Goal: Task Accomplishment & Management: Manage account settings

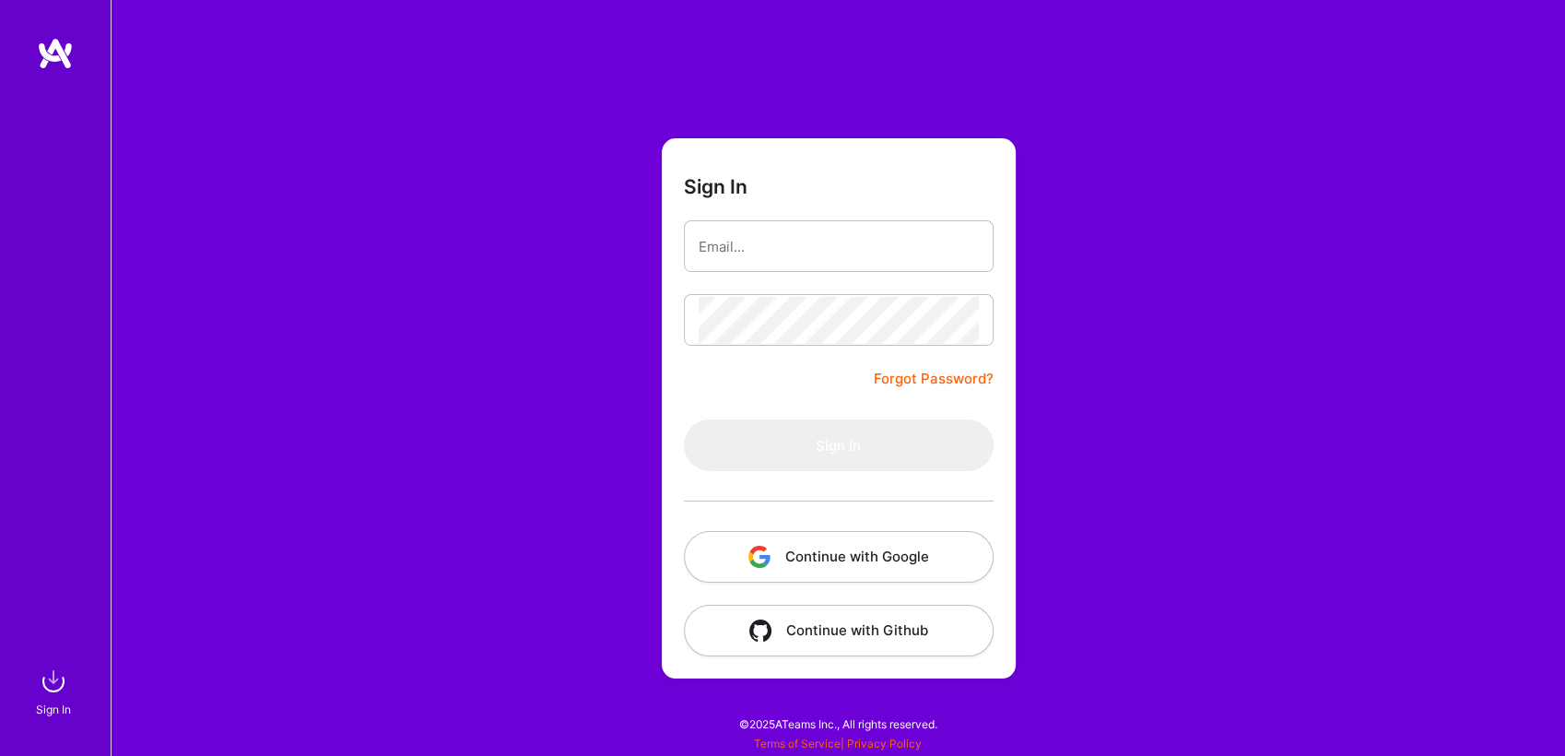
click at [732, 557] on button "Continue with Google" at bounding box center [839, 557] width 310 height 52
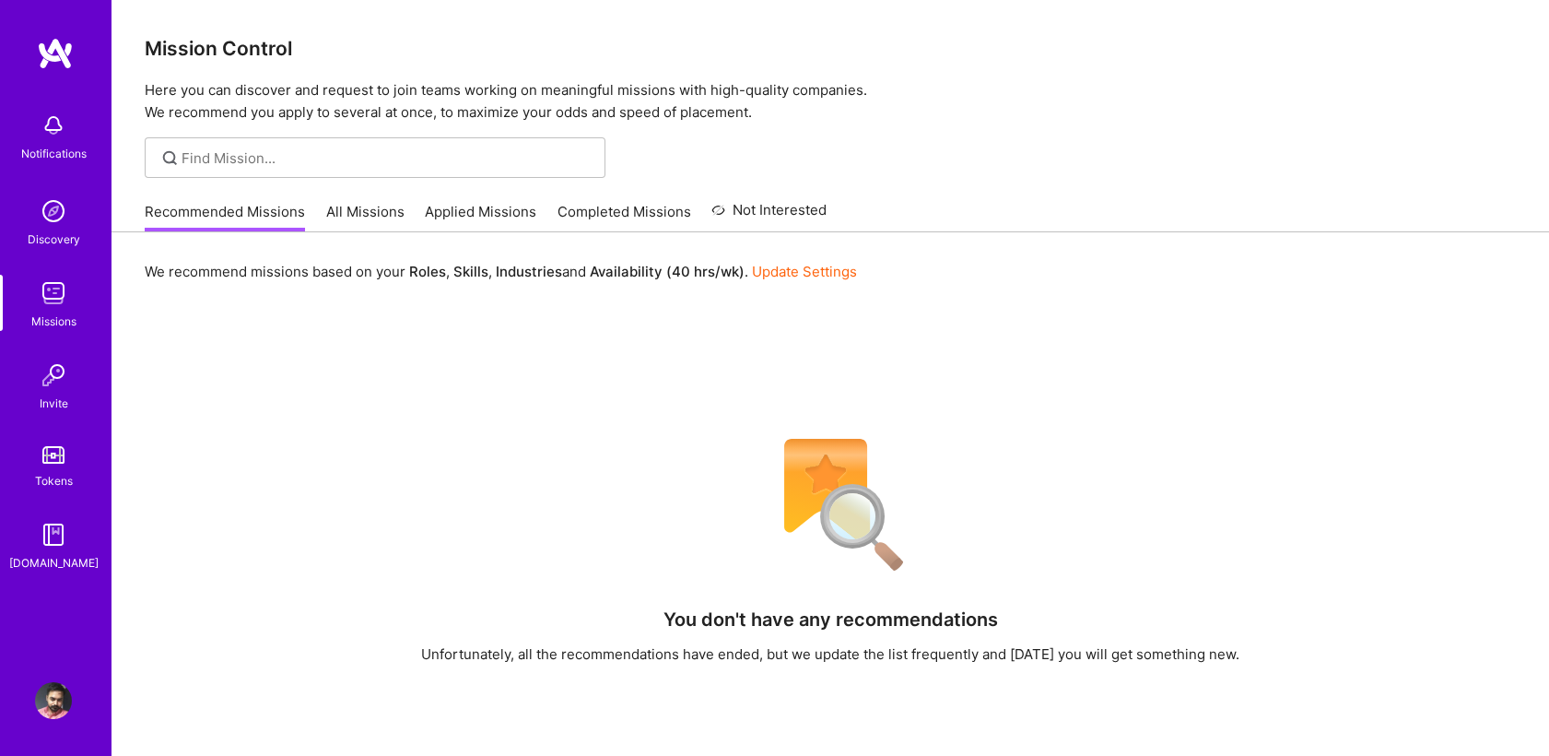
click at [57, 129] on img at bounding box center [53, 125] width 37 height 37
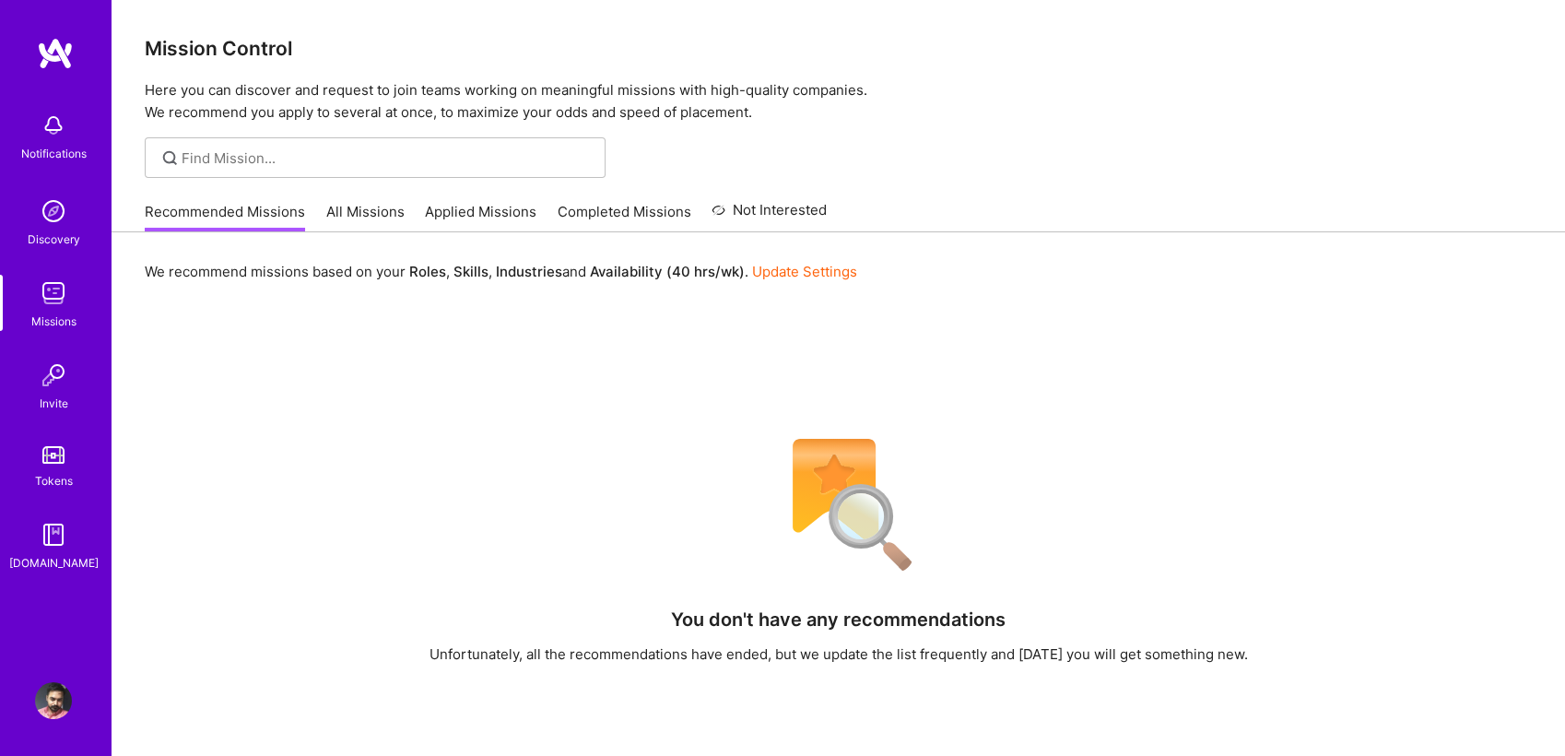
click at [625, 33] on div "Notifications Discovery Missions Invite Tokens [DOMAIN_NAME] Profile Close Show…" at bounding box center [782, 522] width 1565 height 1044
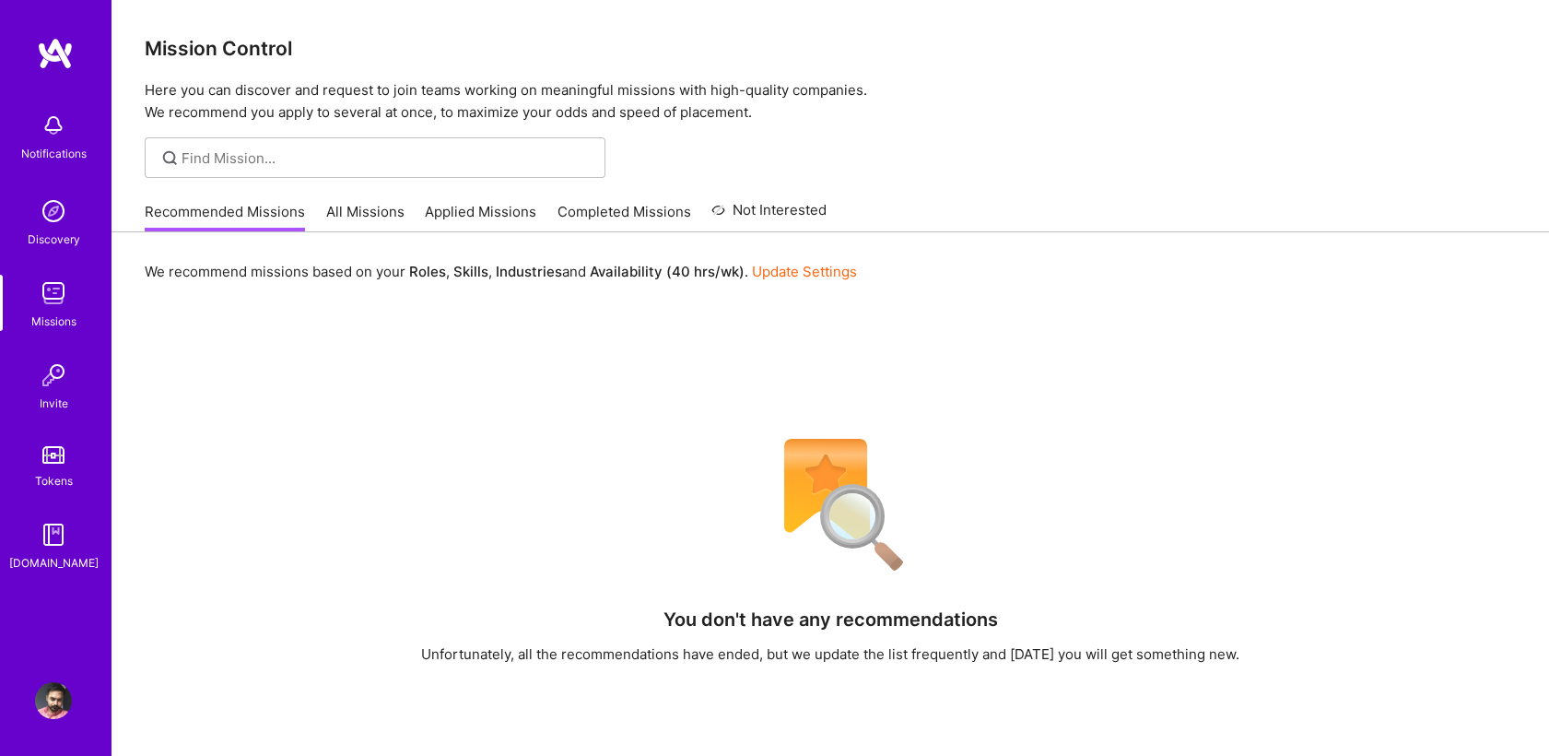
click at [465, 198] on div "Recommended Missions All Missions Applied Missions Completed Missions Not Inter…" at bounding box center [486, 212] width 682 height 40
click at [465, 206] on link "Applied Missions" at bounding box center [481, 217] width 112 height 30
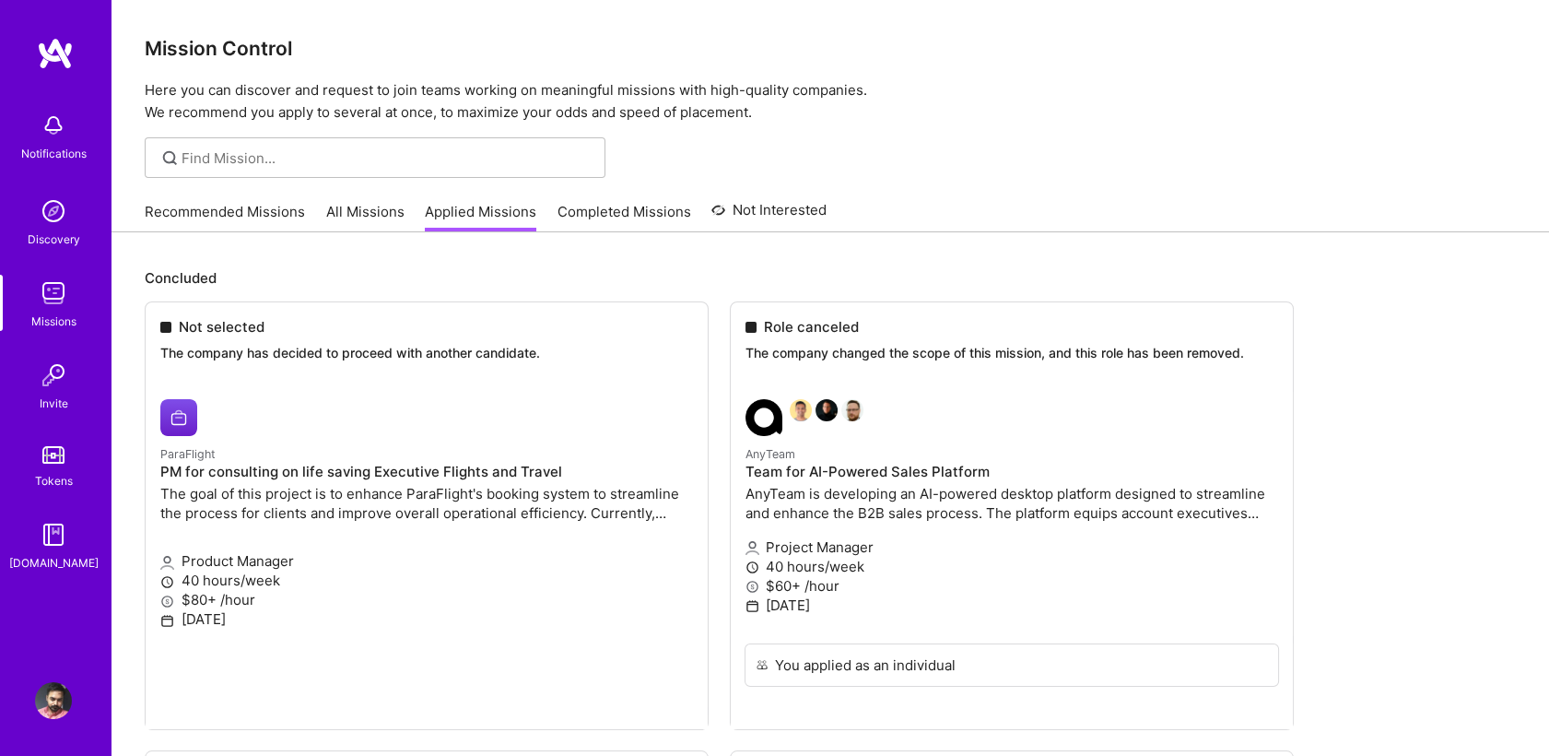
click at [255, 211] on link "Recommended Missions" at bounding box center [225, 217] width 160 height 30
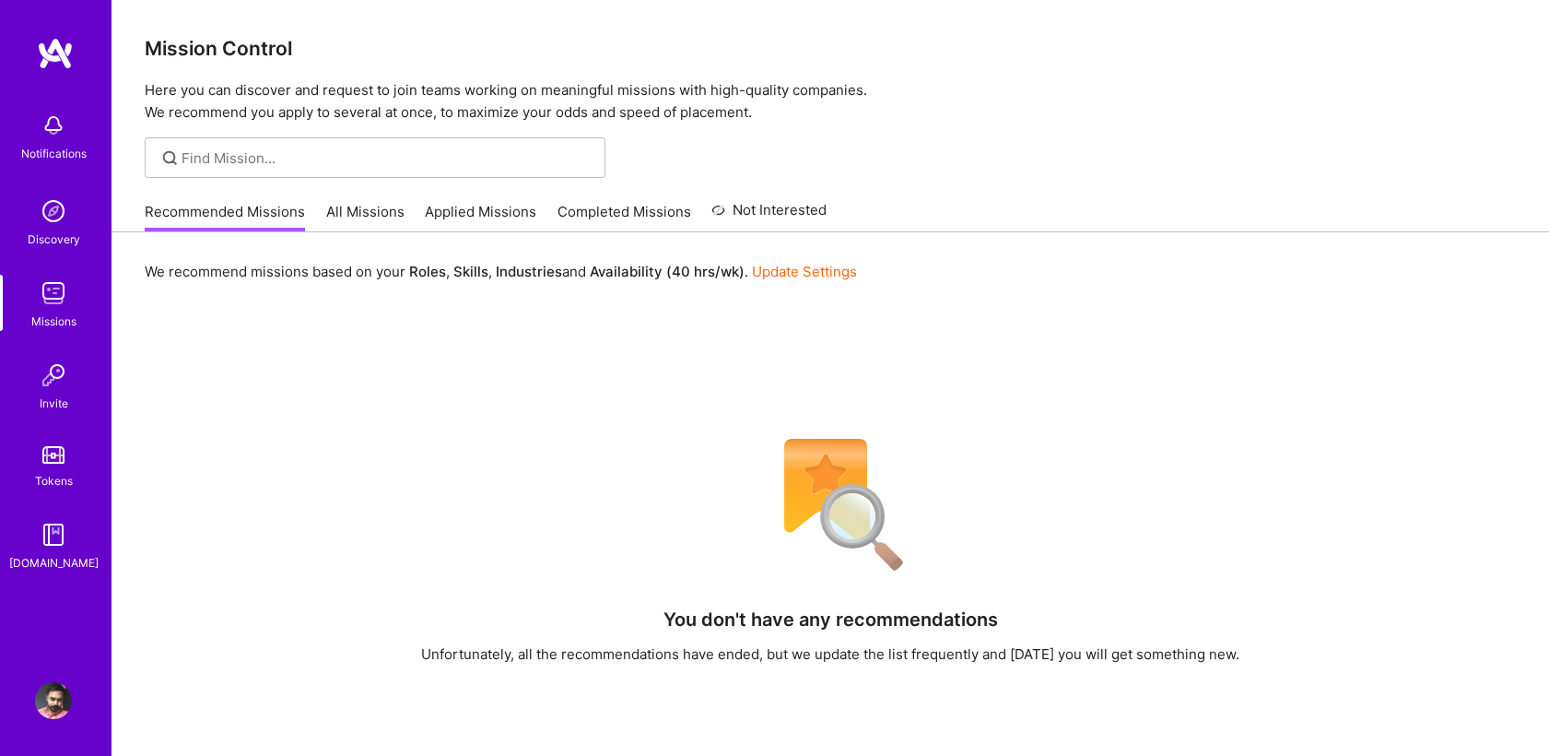
click at [255, 211] on link "Recommended Missions" at bounding box center [225, 217] width 160 height 30
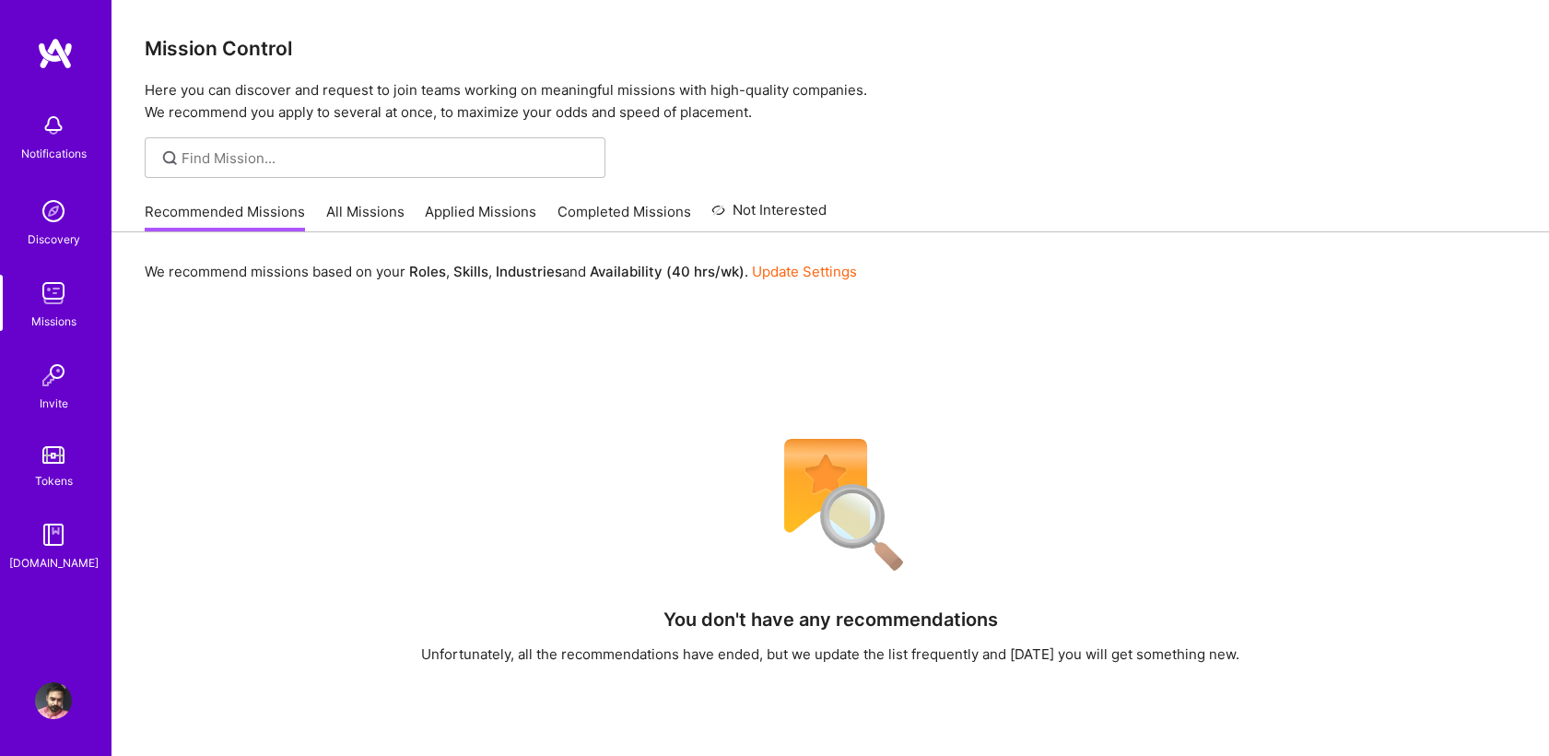
click at [255, 211] on link "Recommended Missions" at bounding box center [225, 217] width 160 height 30
click at [1143, 95] on p "Here you can discover and request to join teams working on meaningful missions …" at bounding box center [830, 101] width 1371 height 44
